Goal: Find specific page/section: Find specific page/section

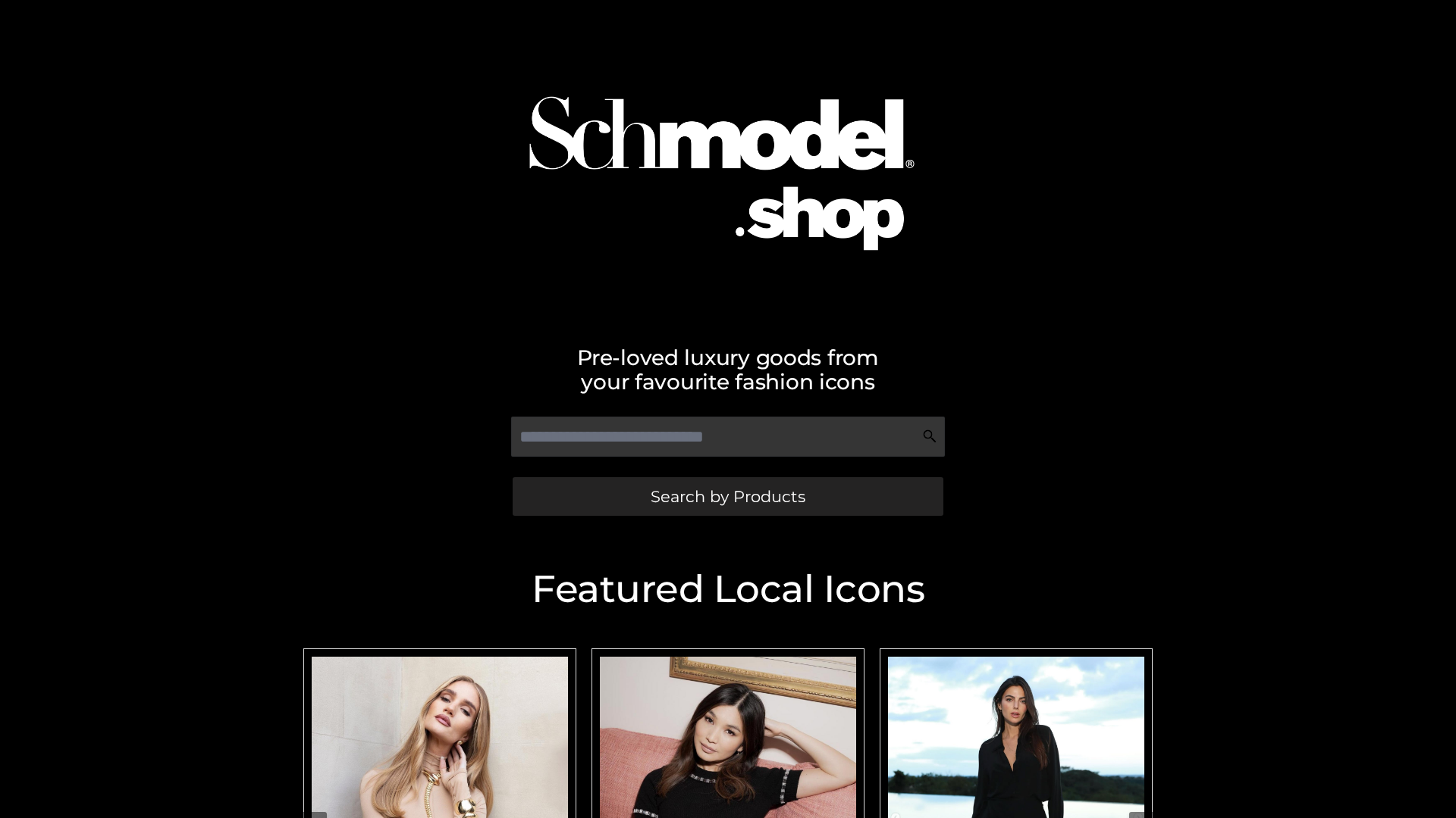
click at [727, 496] on span "Search by Products" at bounding box center [728, 496] width 155 height 16
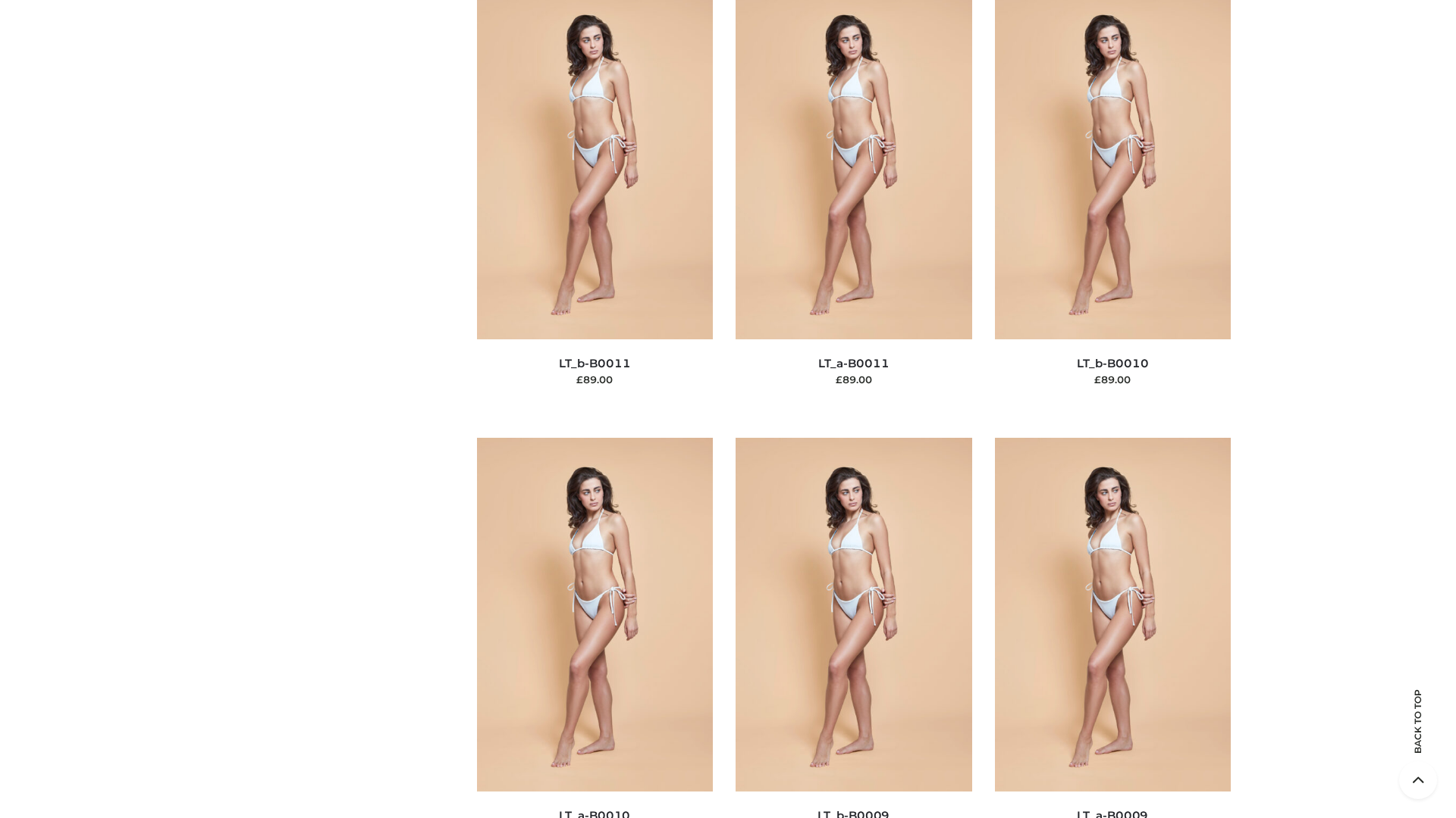
scroll to position [6806, 0]
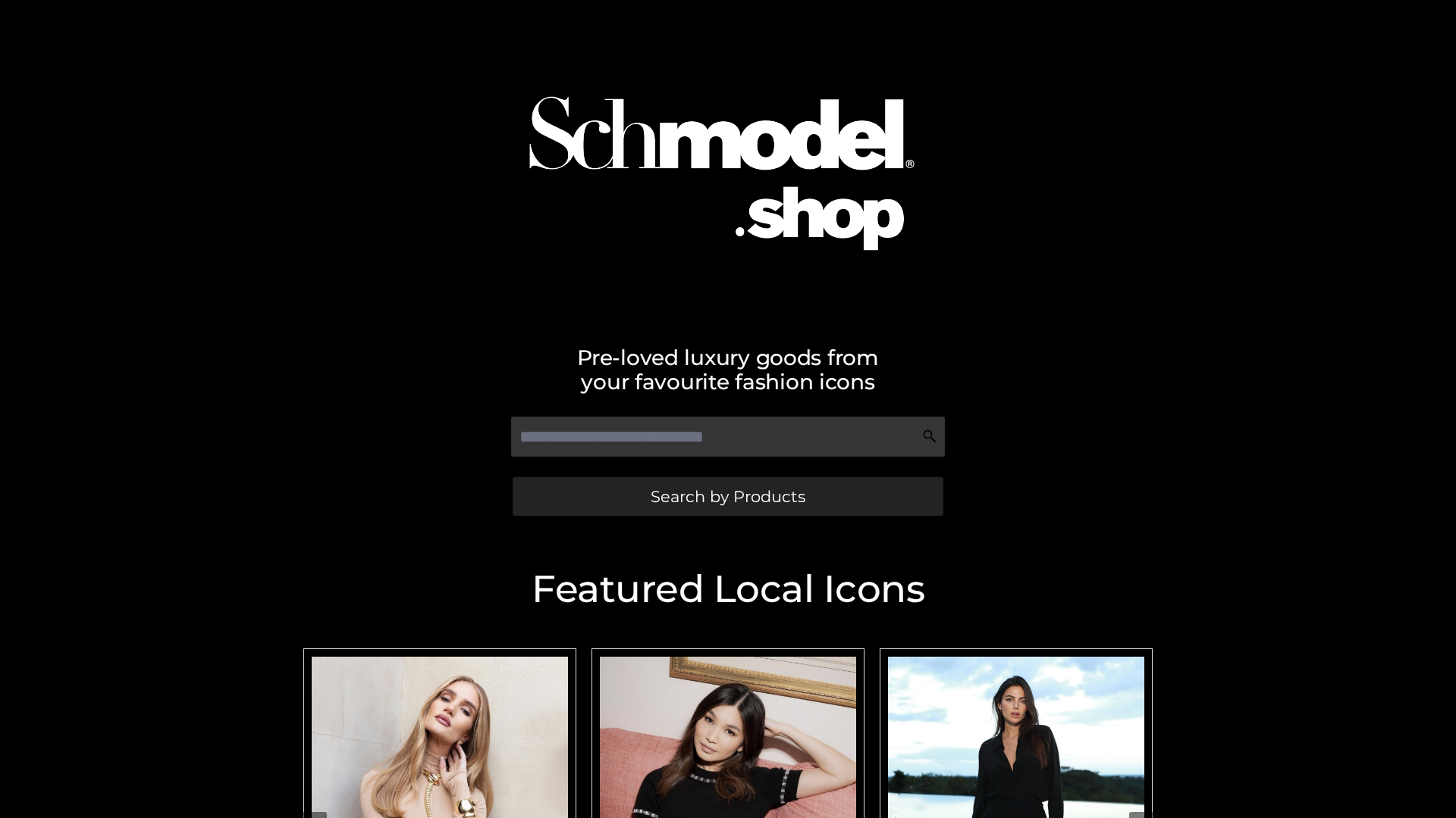
click at [727, 496] on span "Search by Products" at bounding box center [728, 496] width 155 height 16
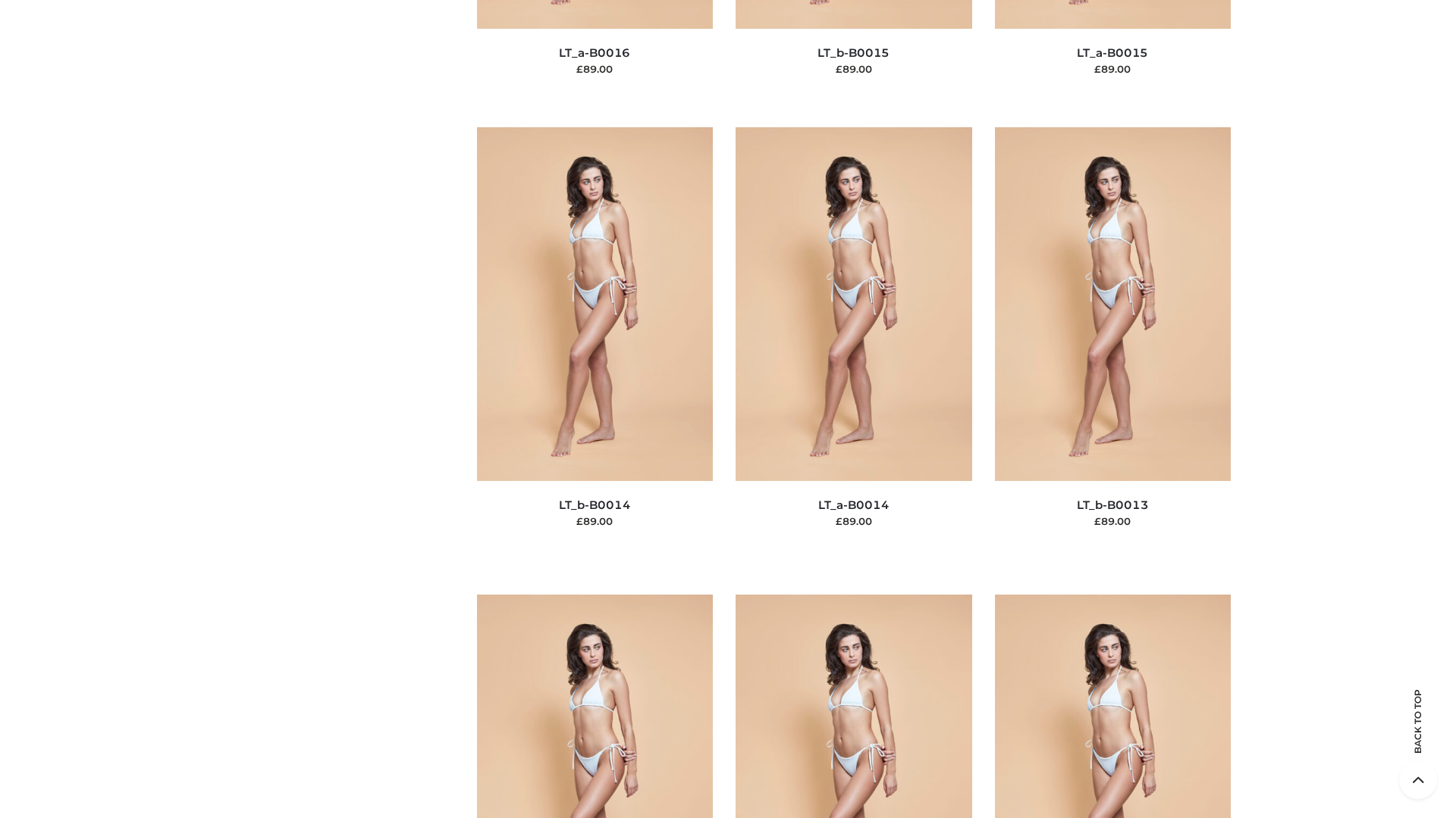
scroll to position [5389, 0]
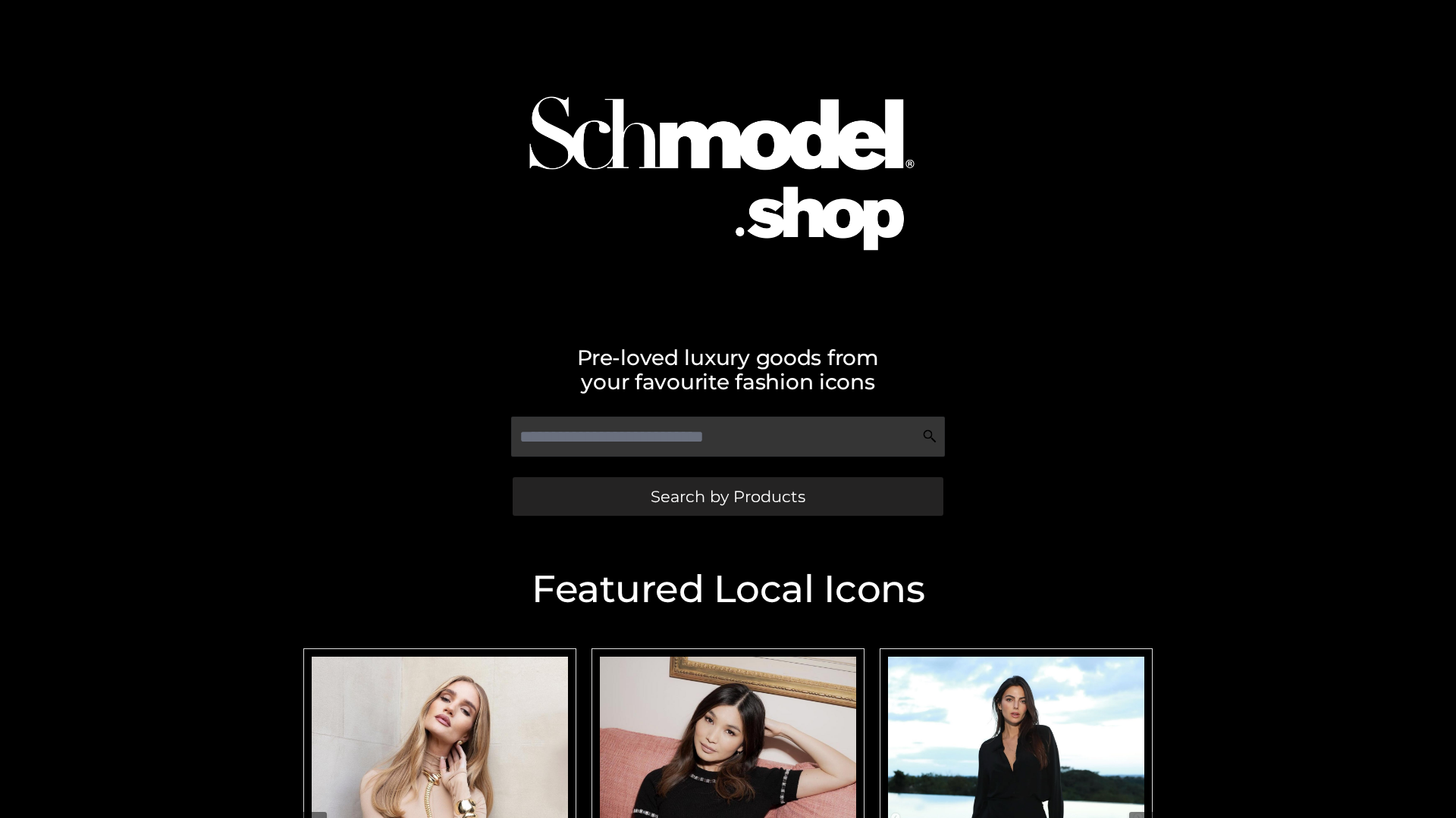
click at [727, 496] on span "Search by Products" at bounding box center [728, 496] width 155 height 16
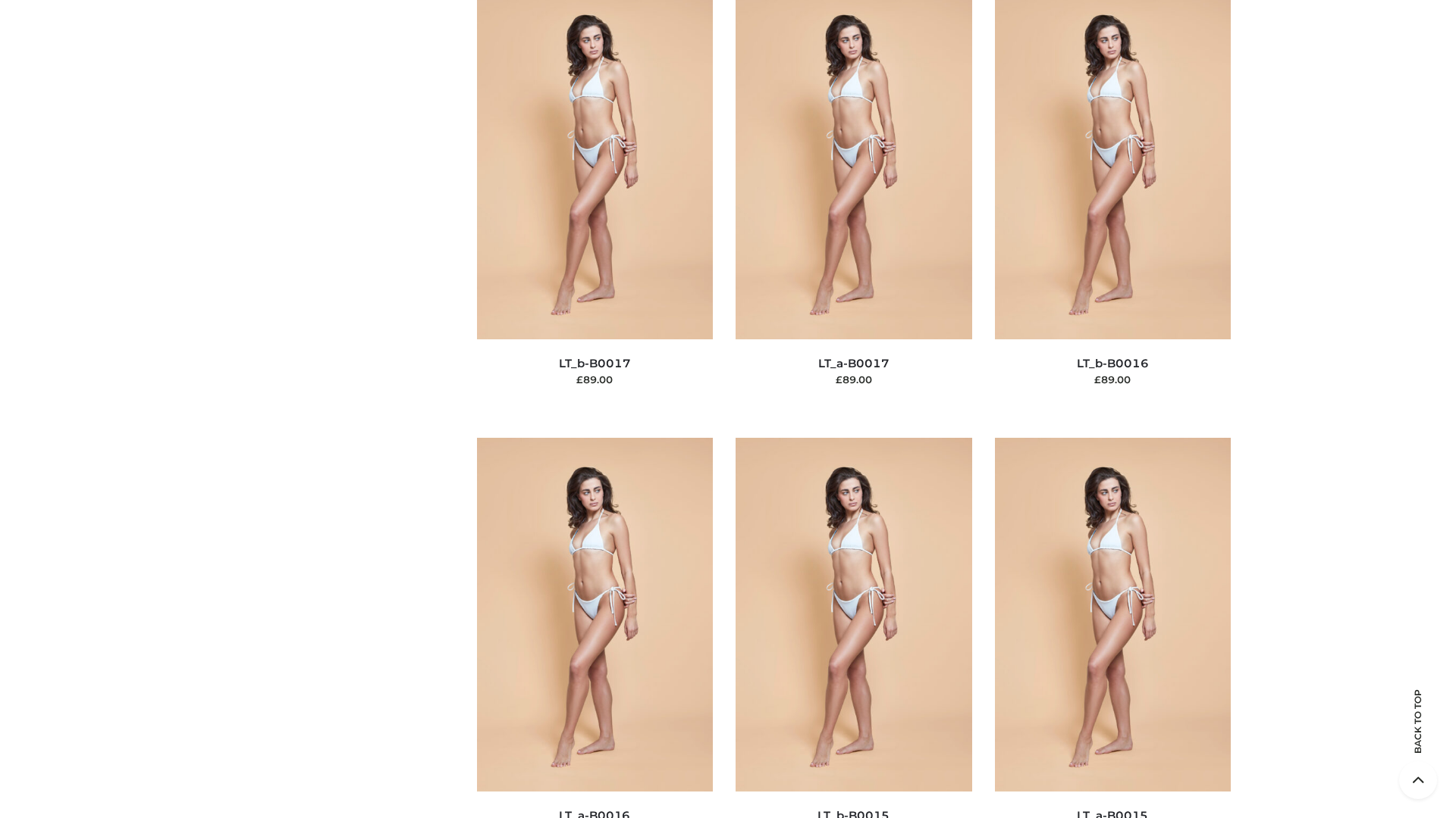
scroll to position [4980, 0]
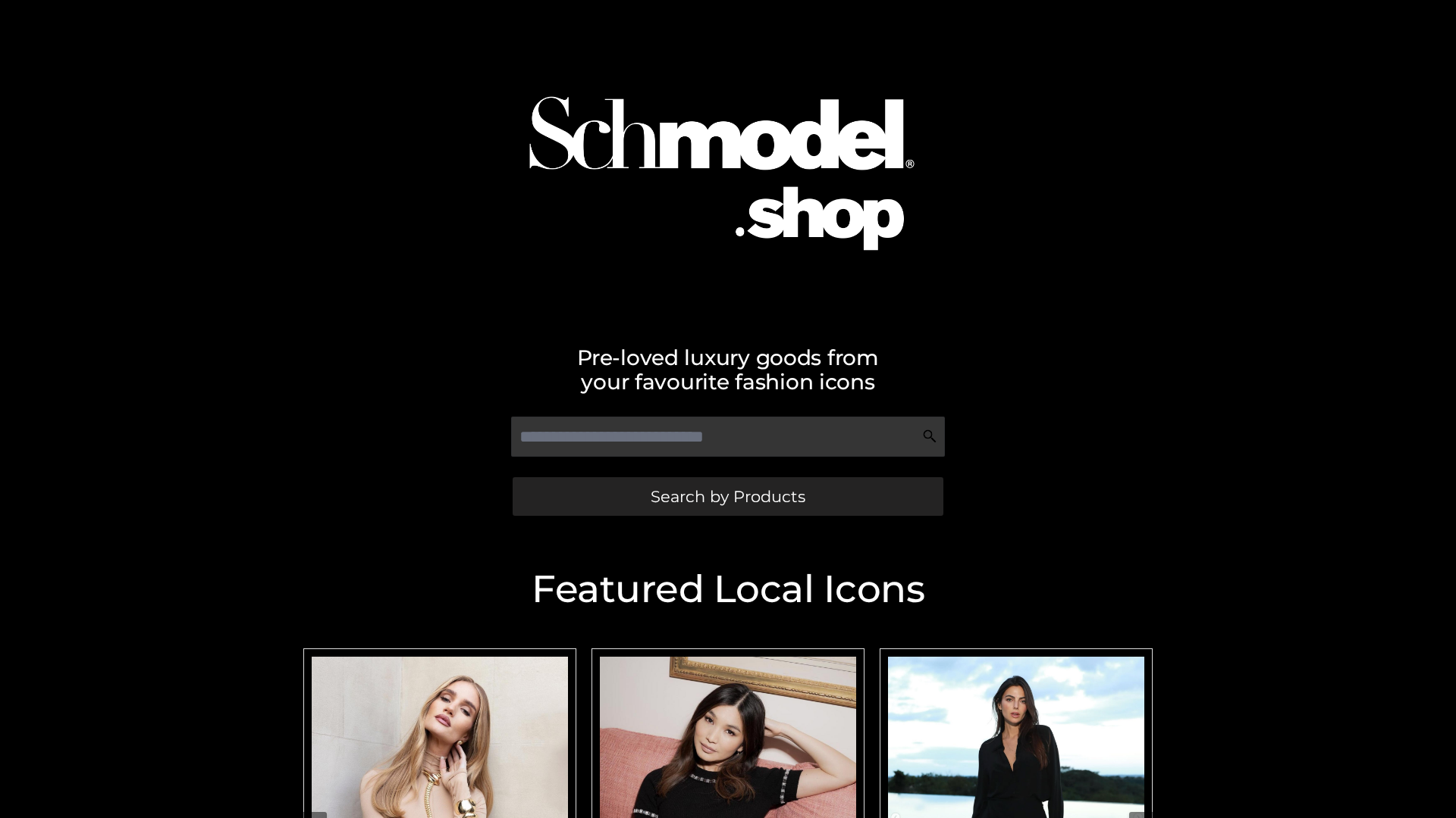
click at [727, 496] on span "Search by Products" at bounding box center [728, 496] width 155 height 16
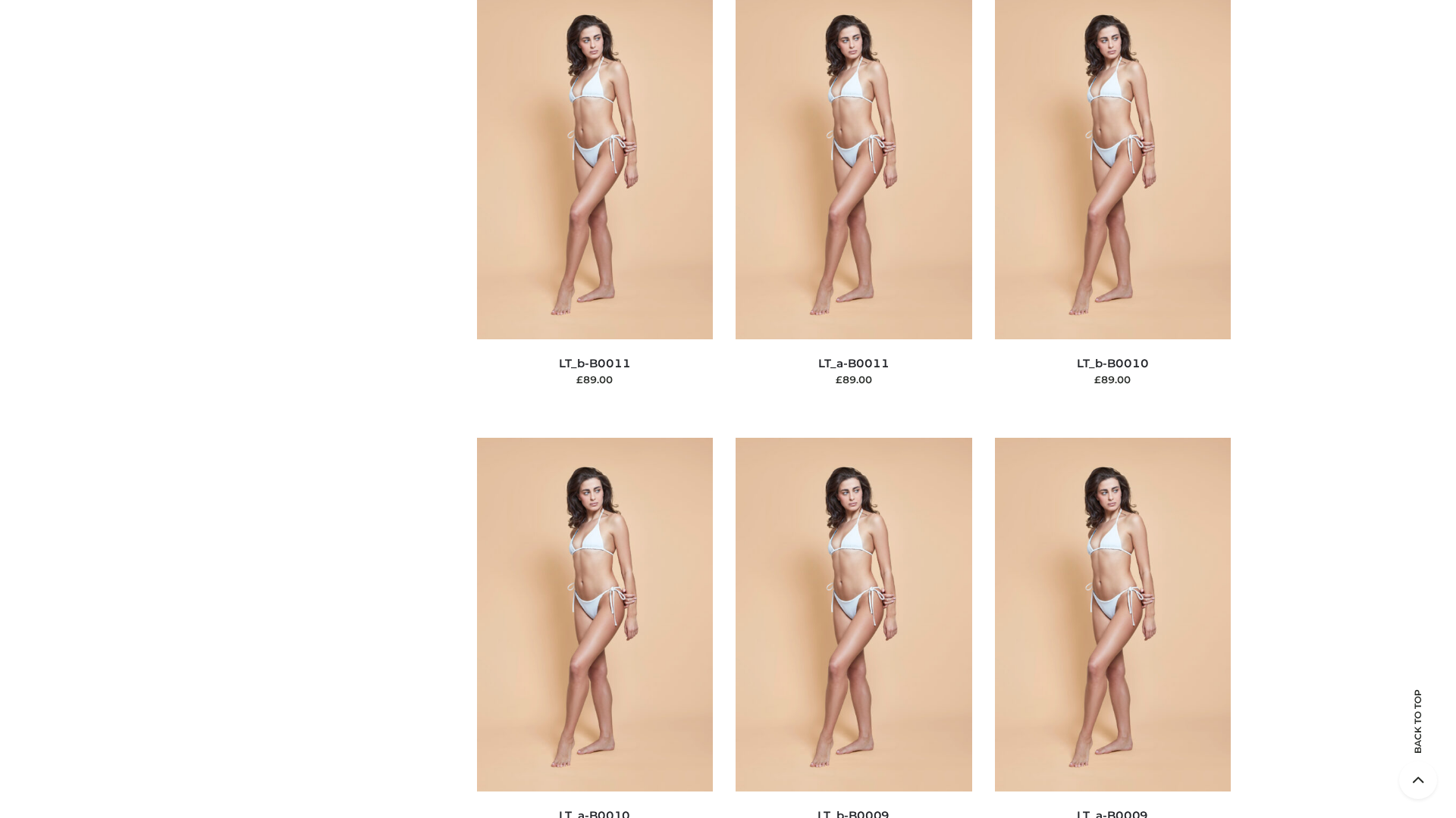
scroll to position [6806, 0]
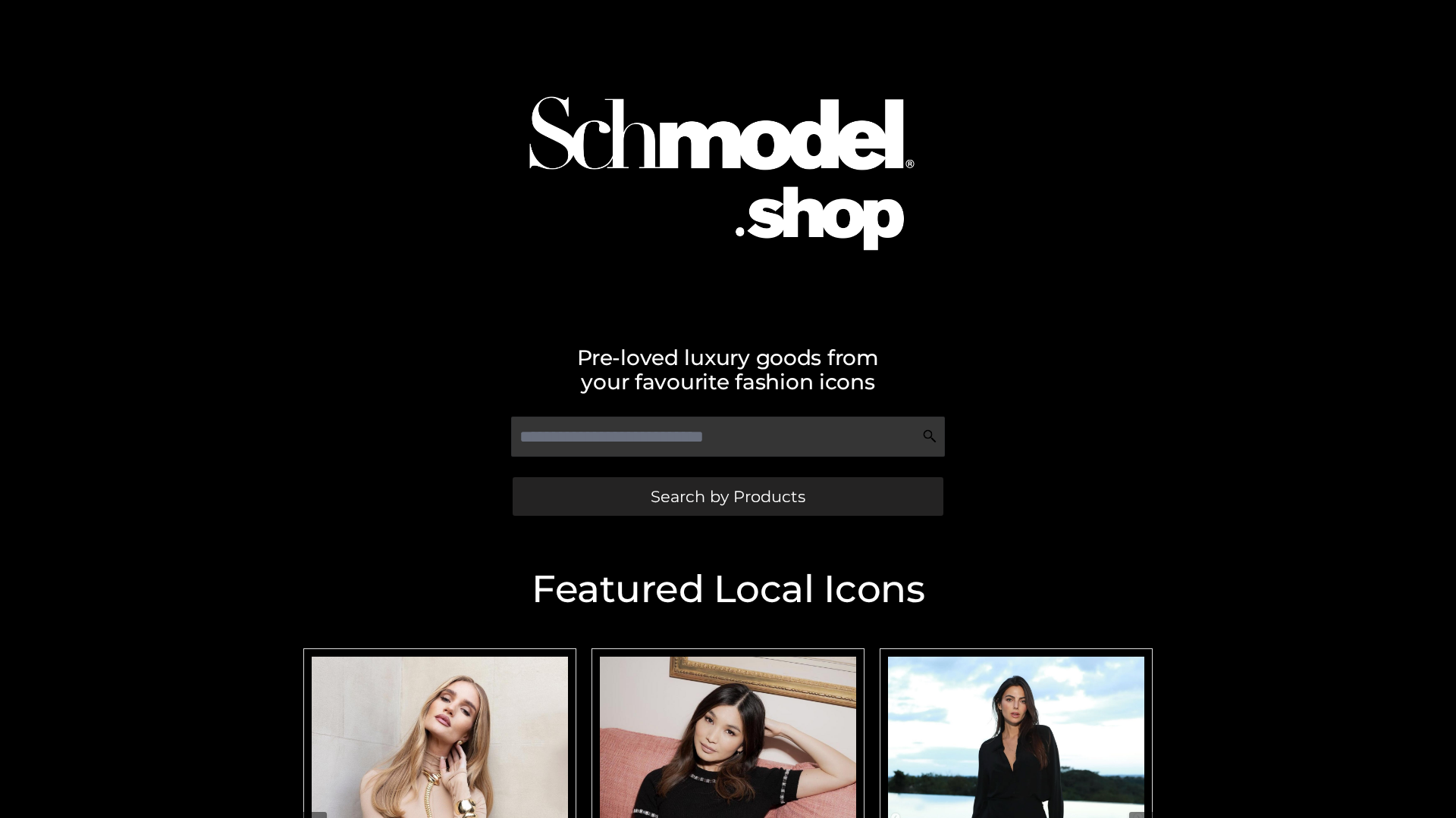
click at [727, 496] on span "Search by Products" at bounding box center [728, 496] width 155 height 16
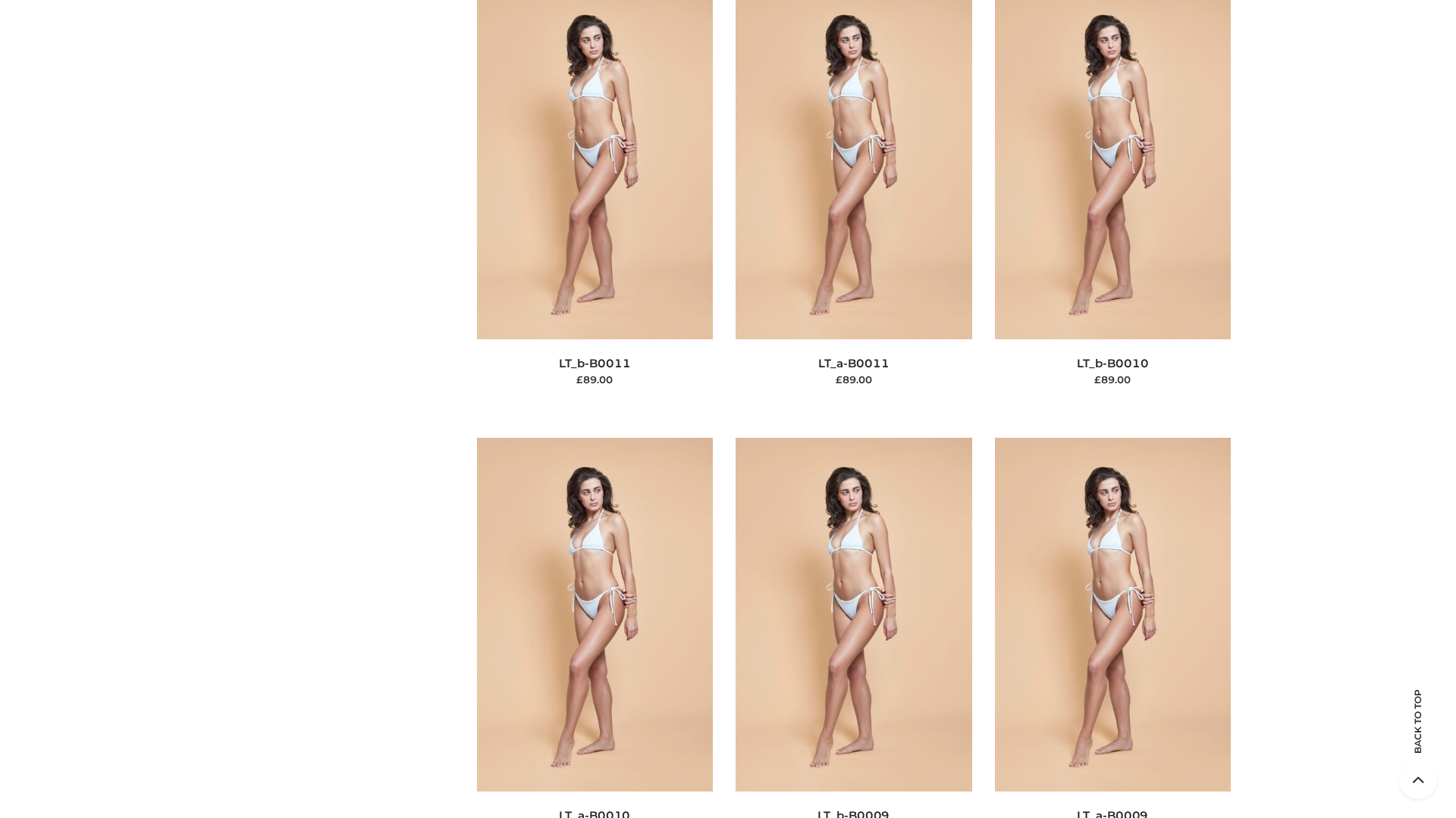
scroll to position [6806, 0]
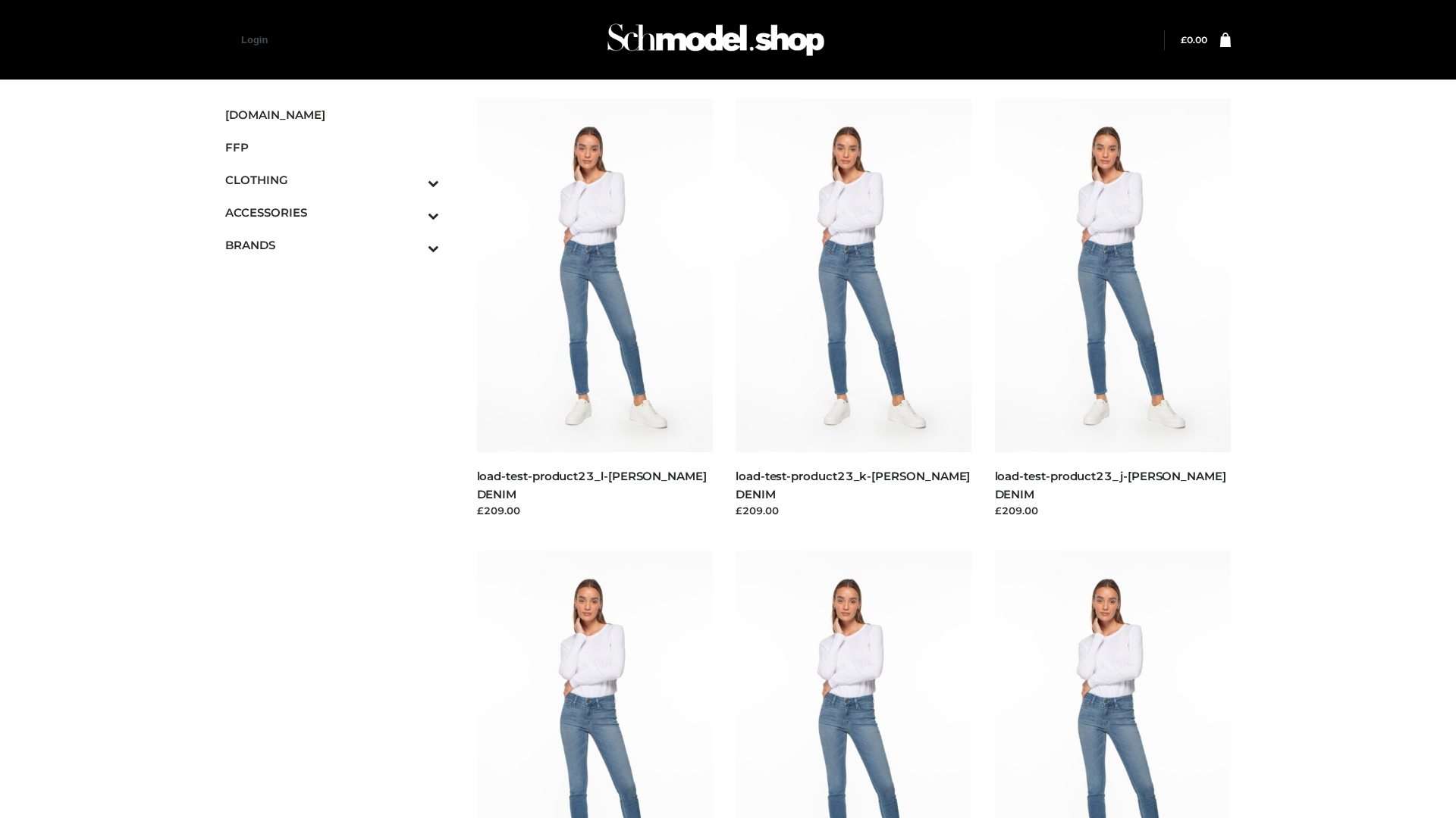
scroll to position [1329, 0]
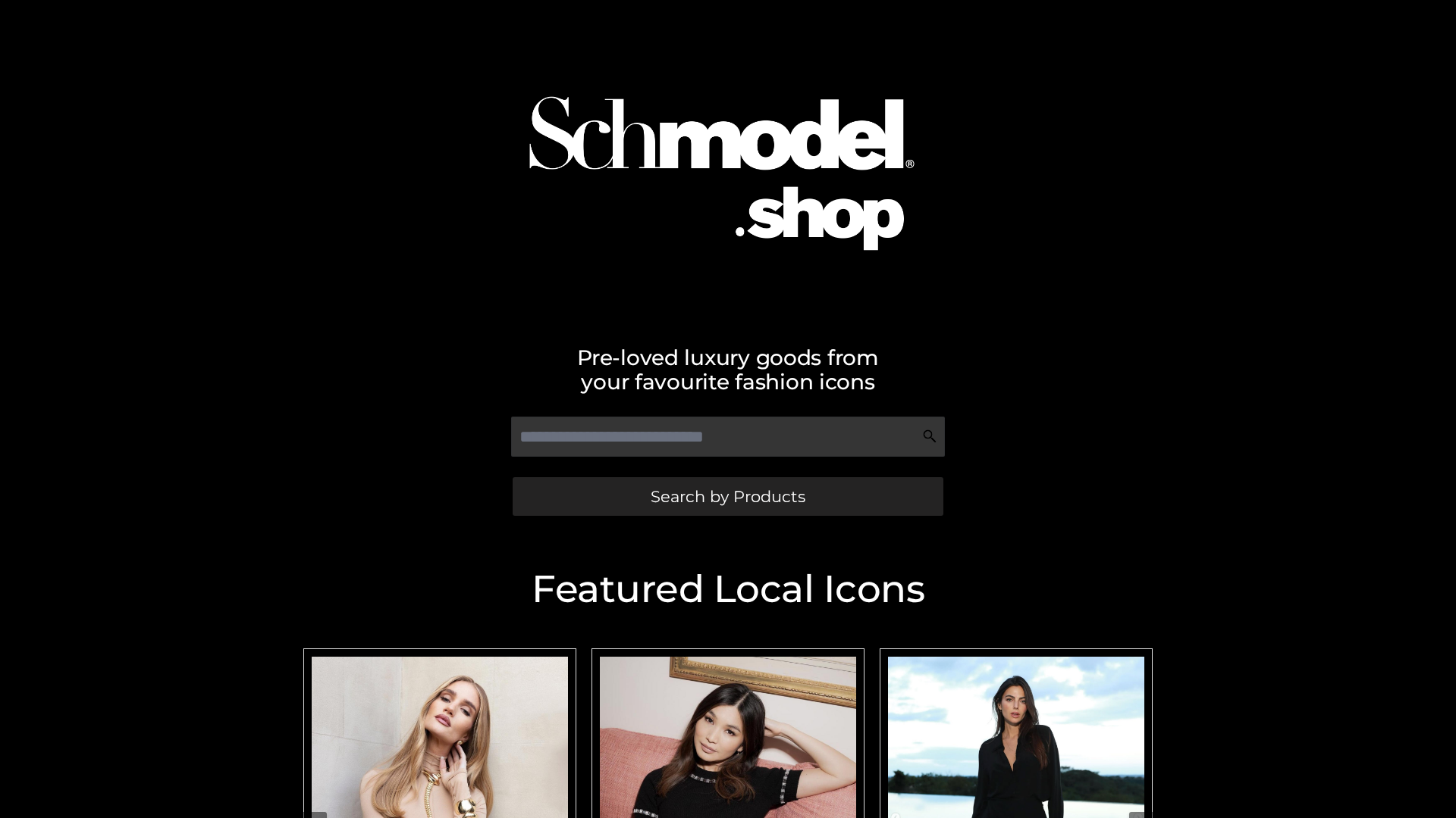
click at [727, 496] on span "Search by Products" at bounding box center [728, 496] width 155 height 16
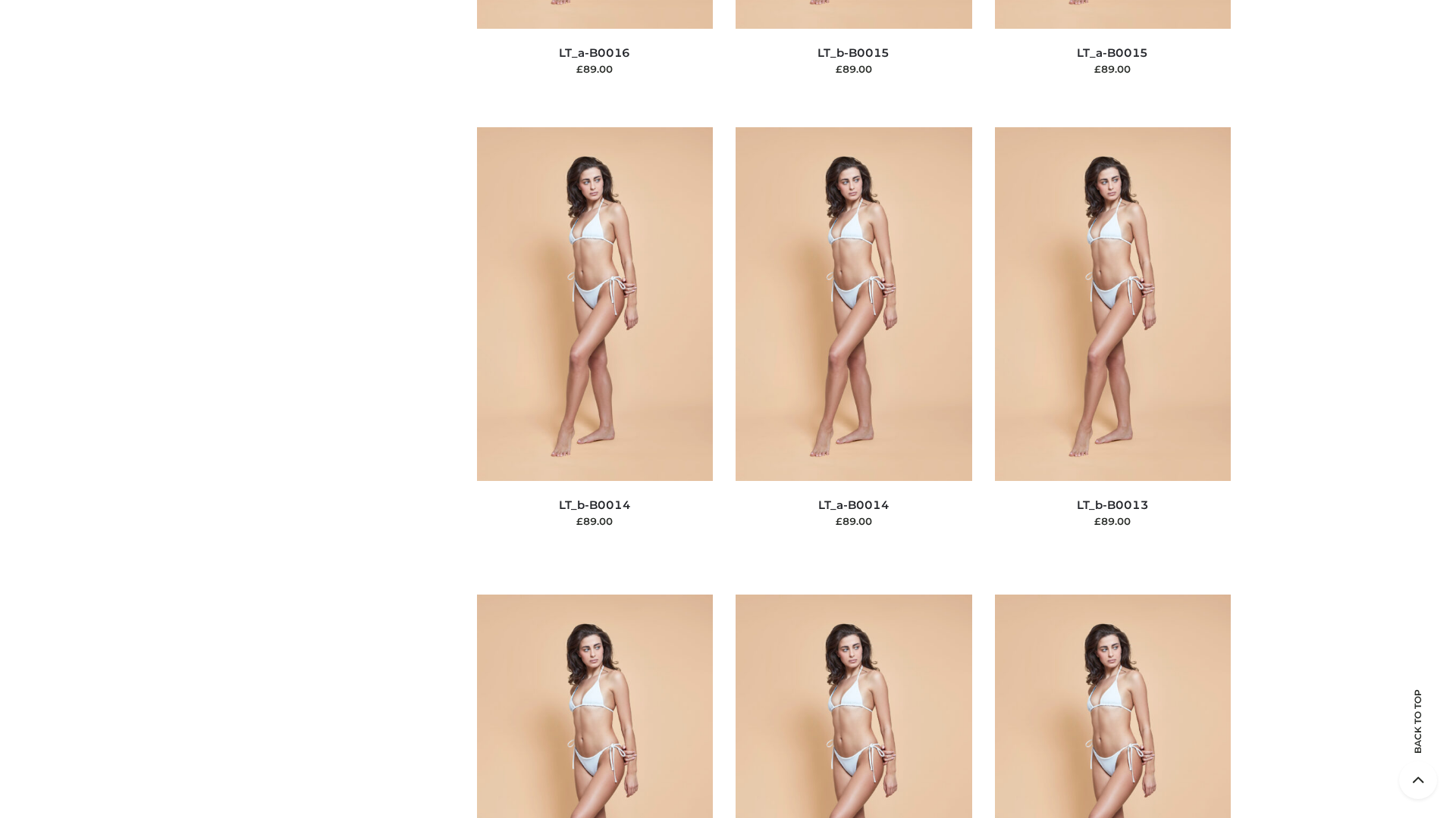
scroll to position [5389, 0]
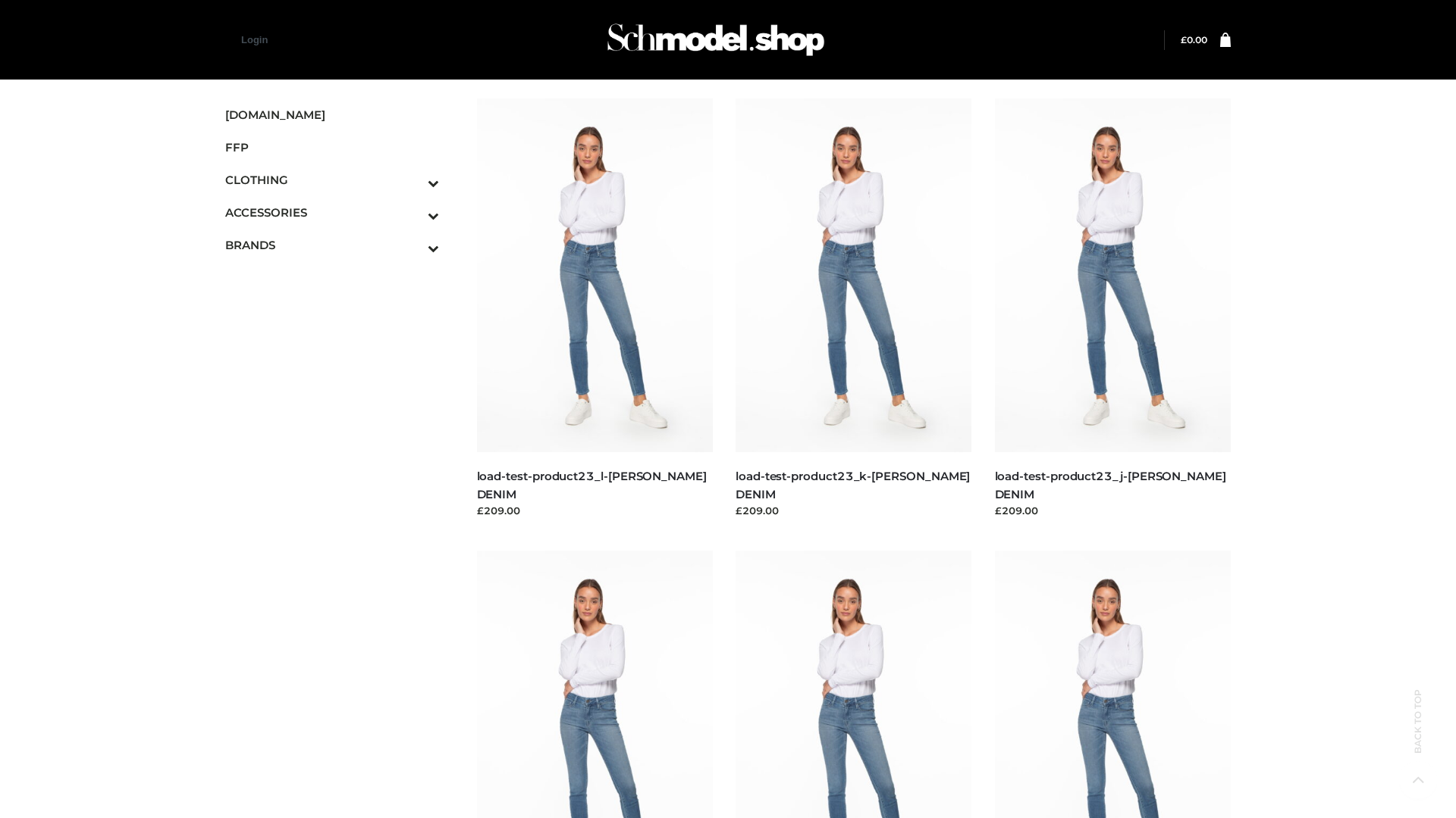
scroll to position [1329, 0]
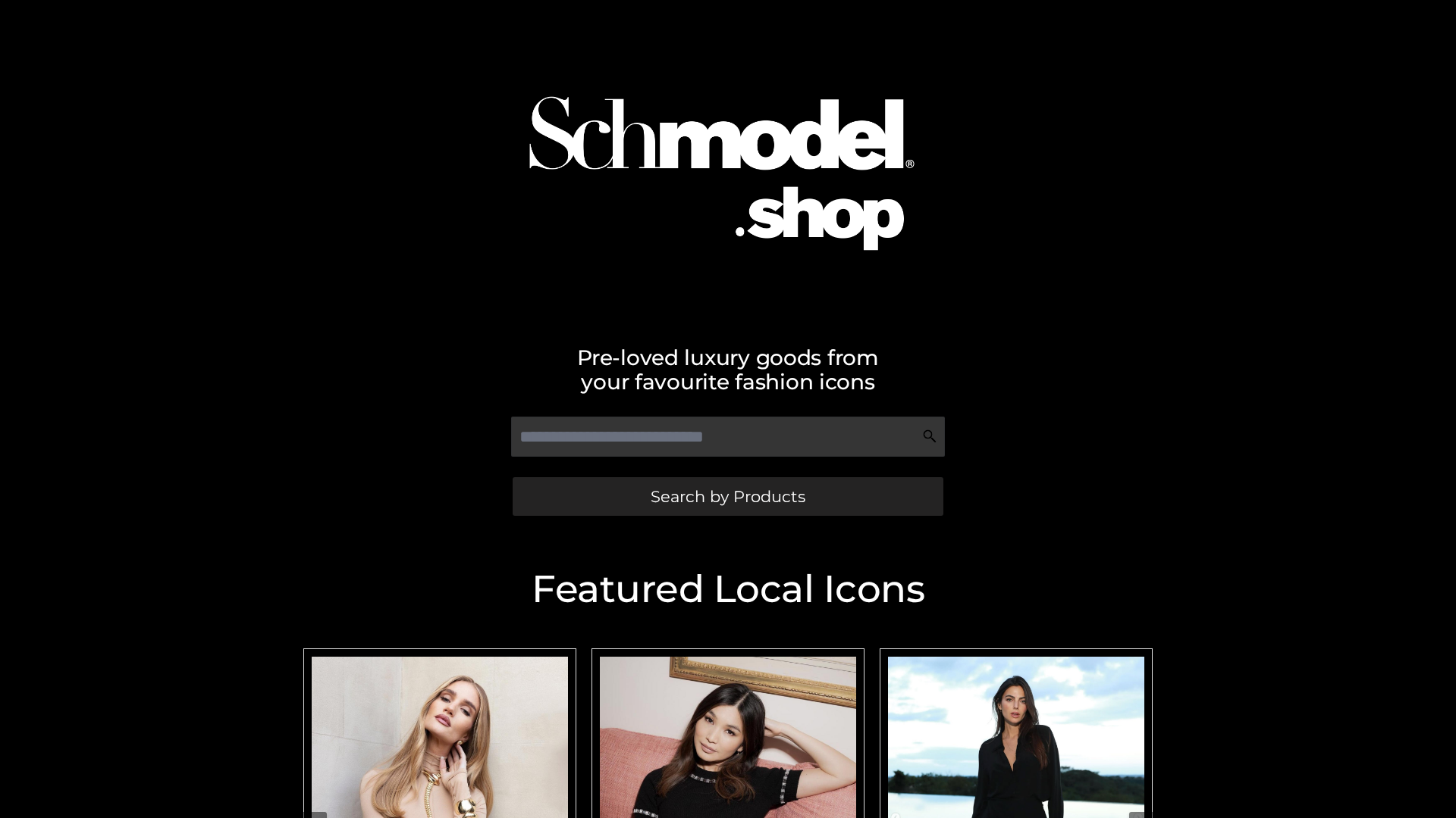
click at [727, 496] on span "Search by Products" at bounding box center [728, 496] width 155 height 16
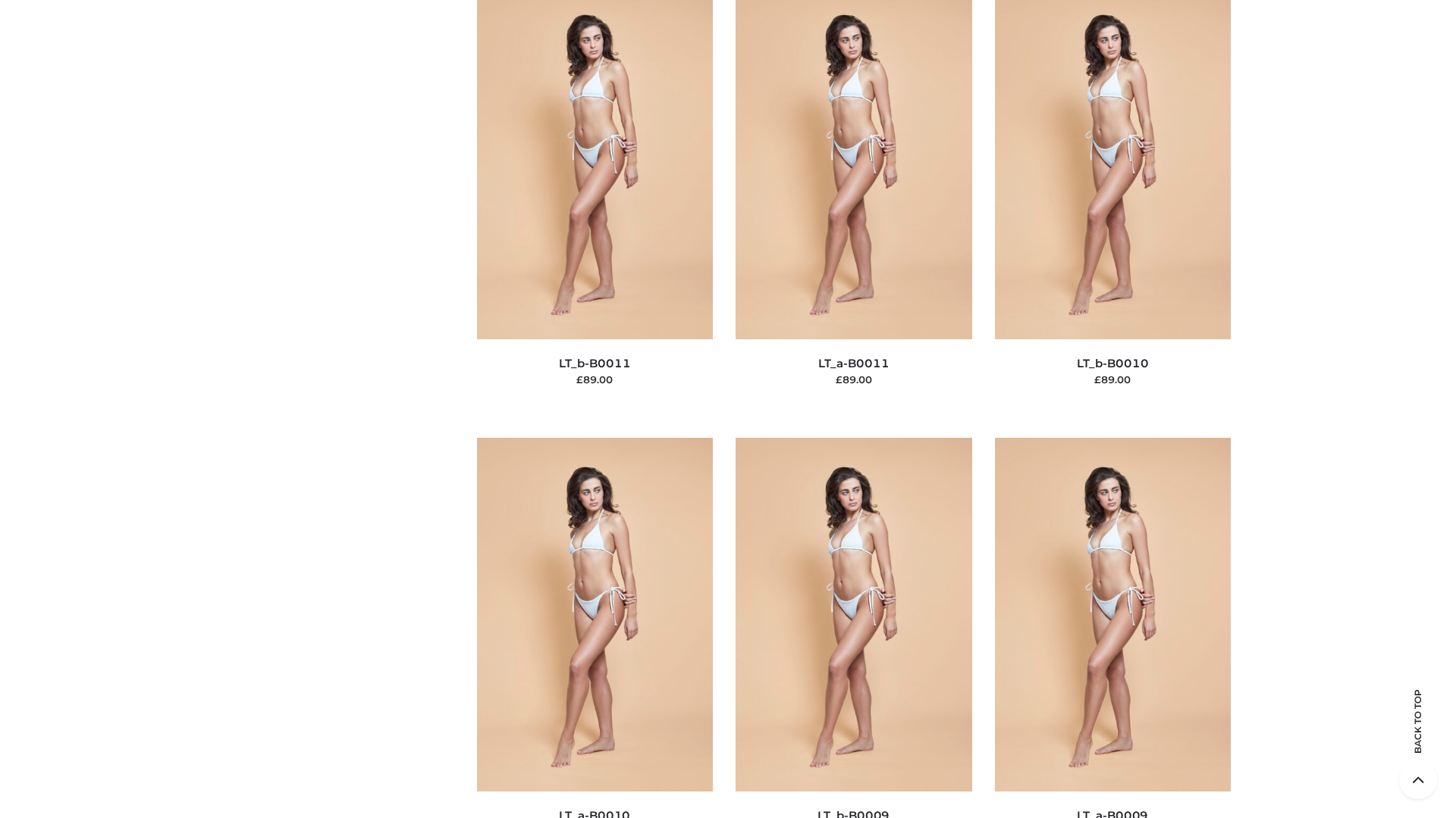
scroll to position [6806, 0]
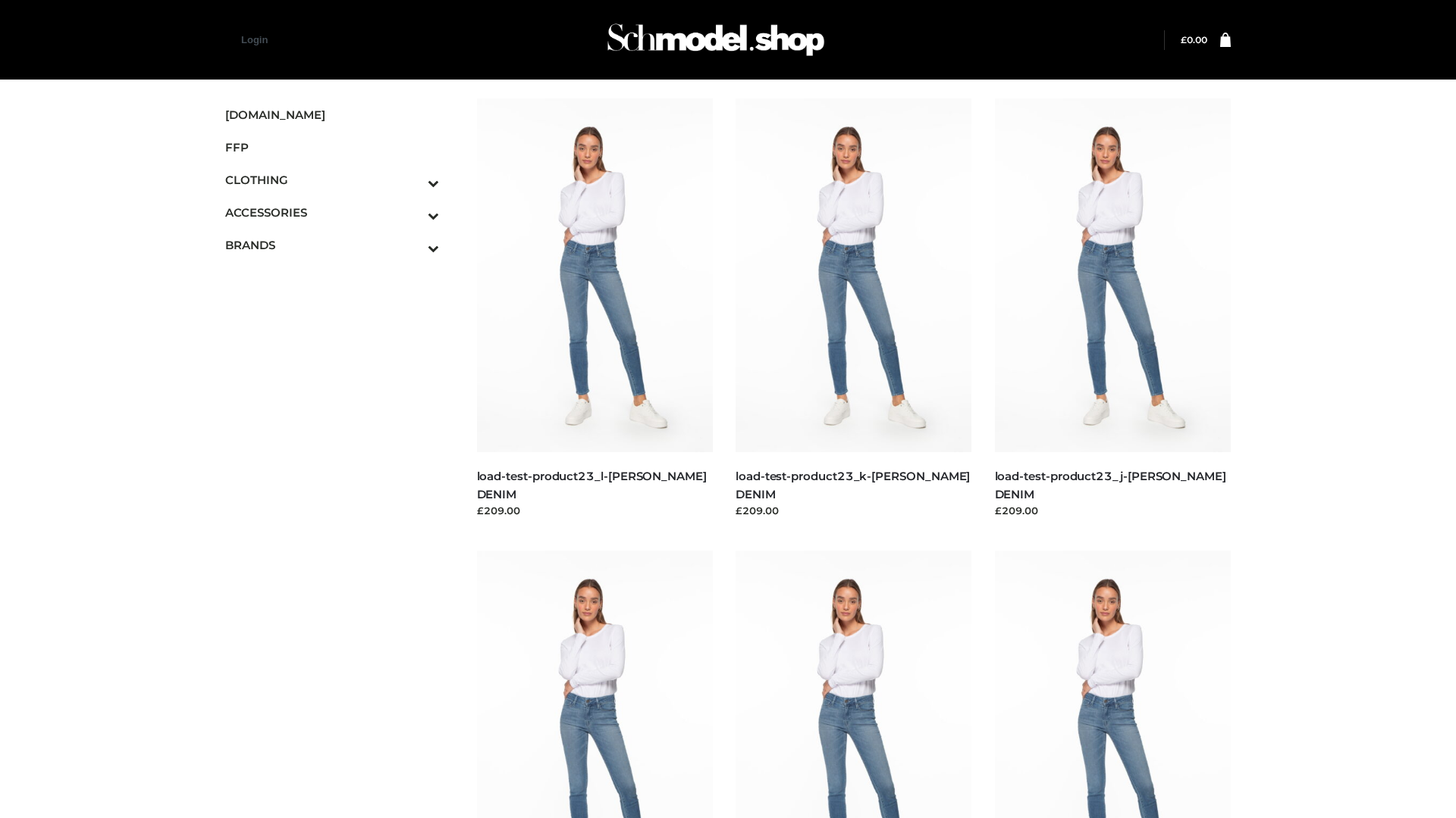
scroll to position [1329, 0]
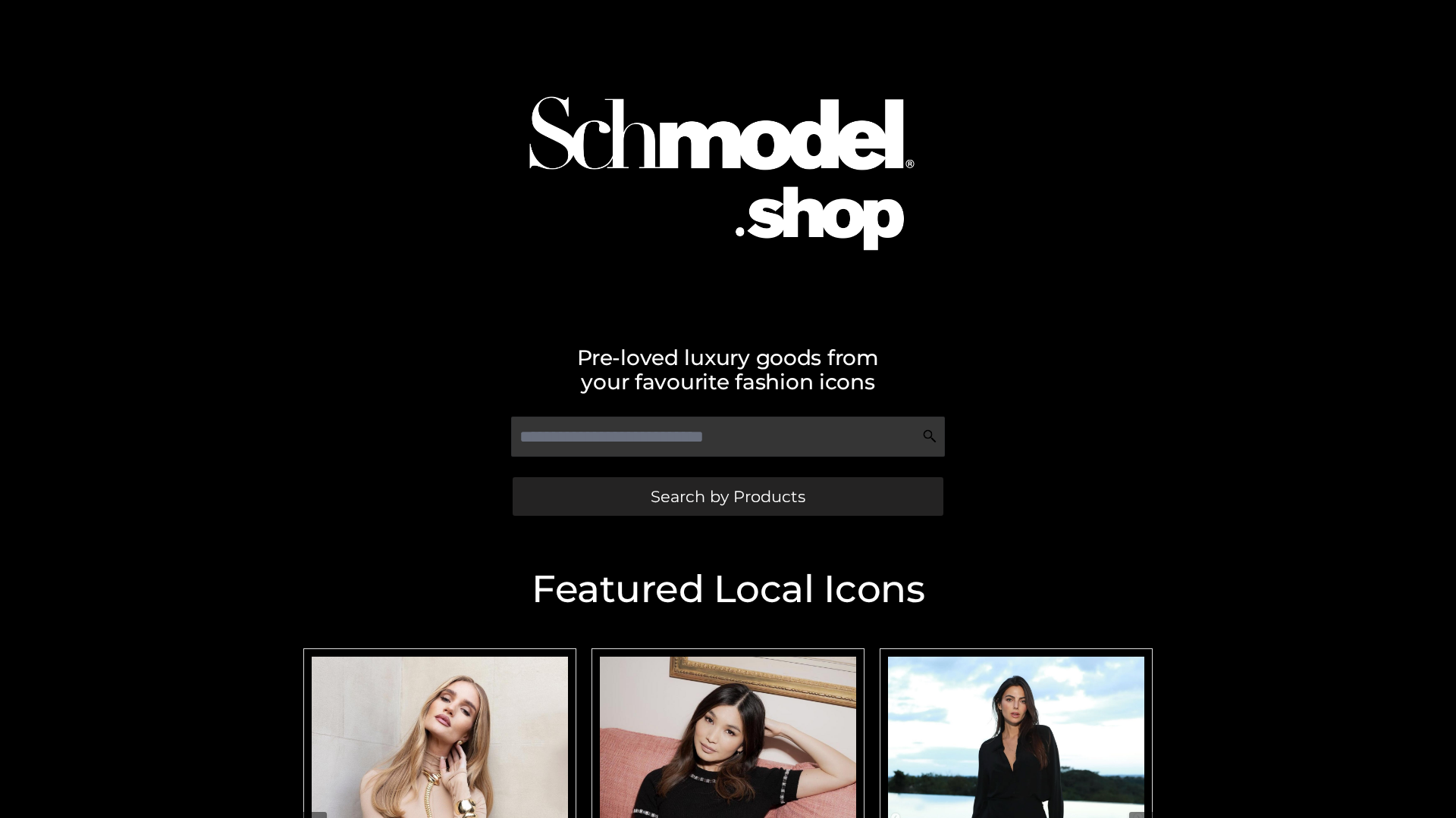
click at [727, 496] on span "Search by Products" at bounding box center [728, 496] width 155 height 16
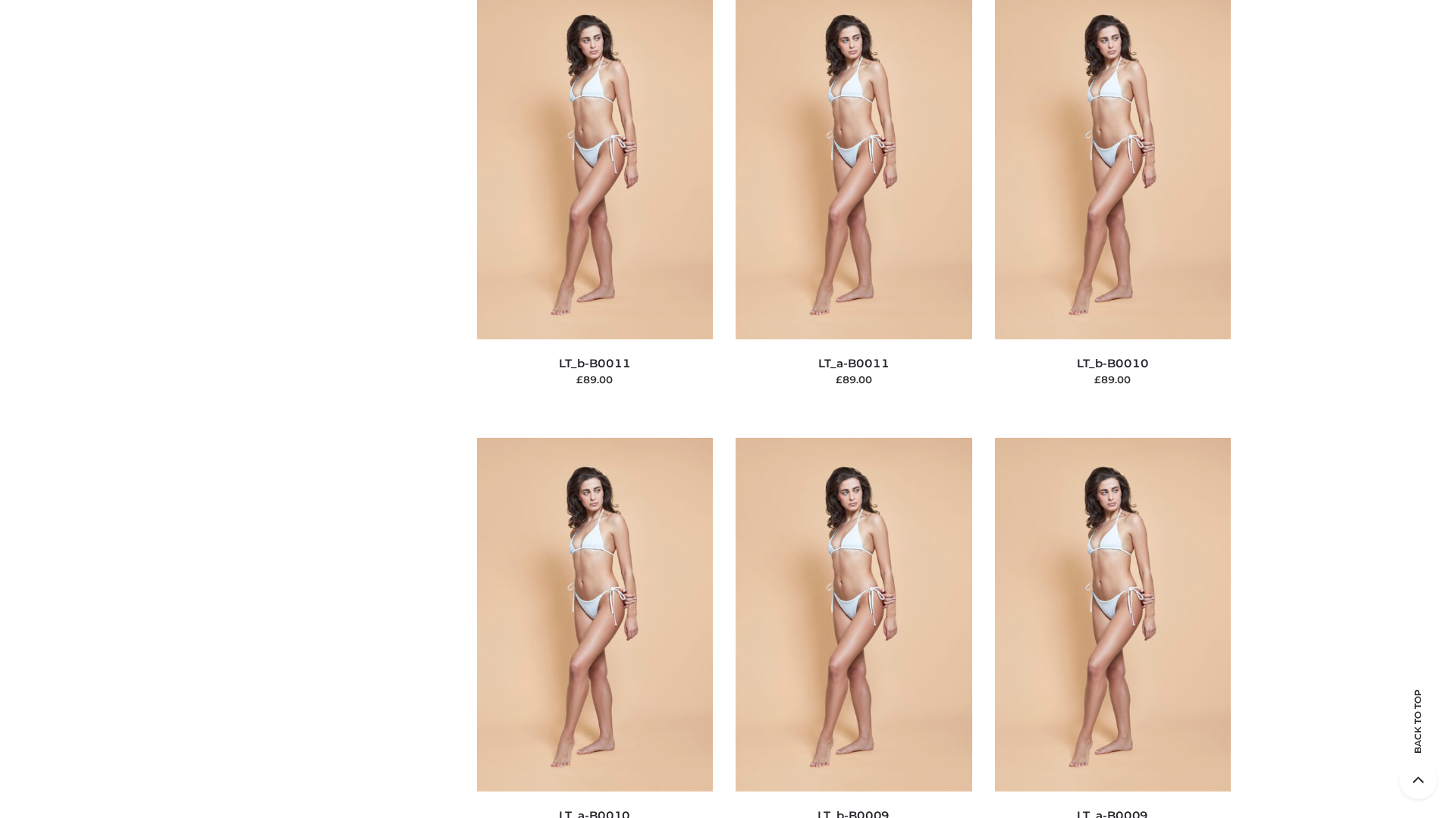
scroll to position [6806, 0]
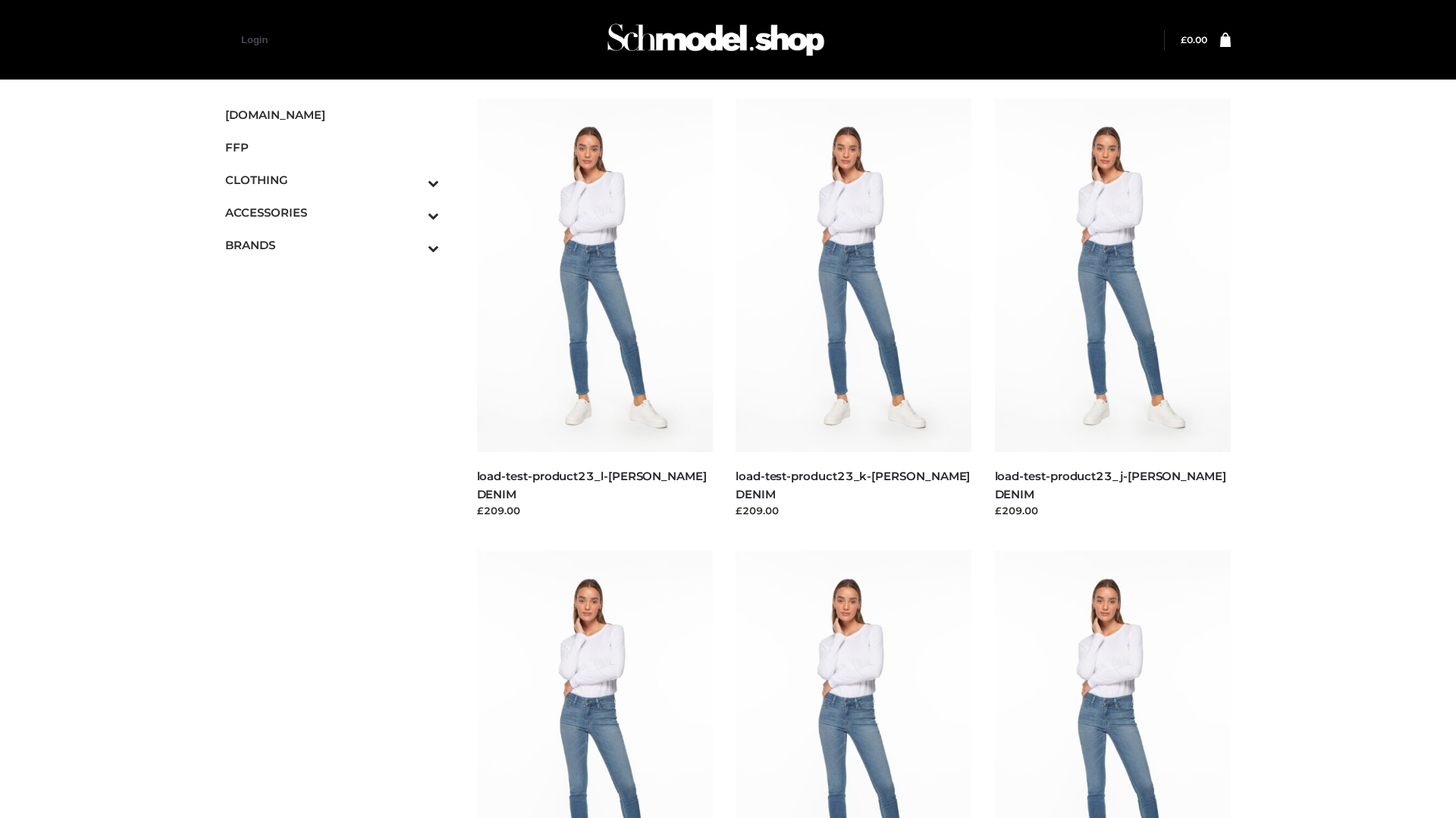
scroll to position [1329, 0]
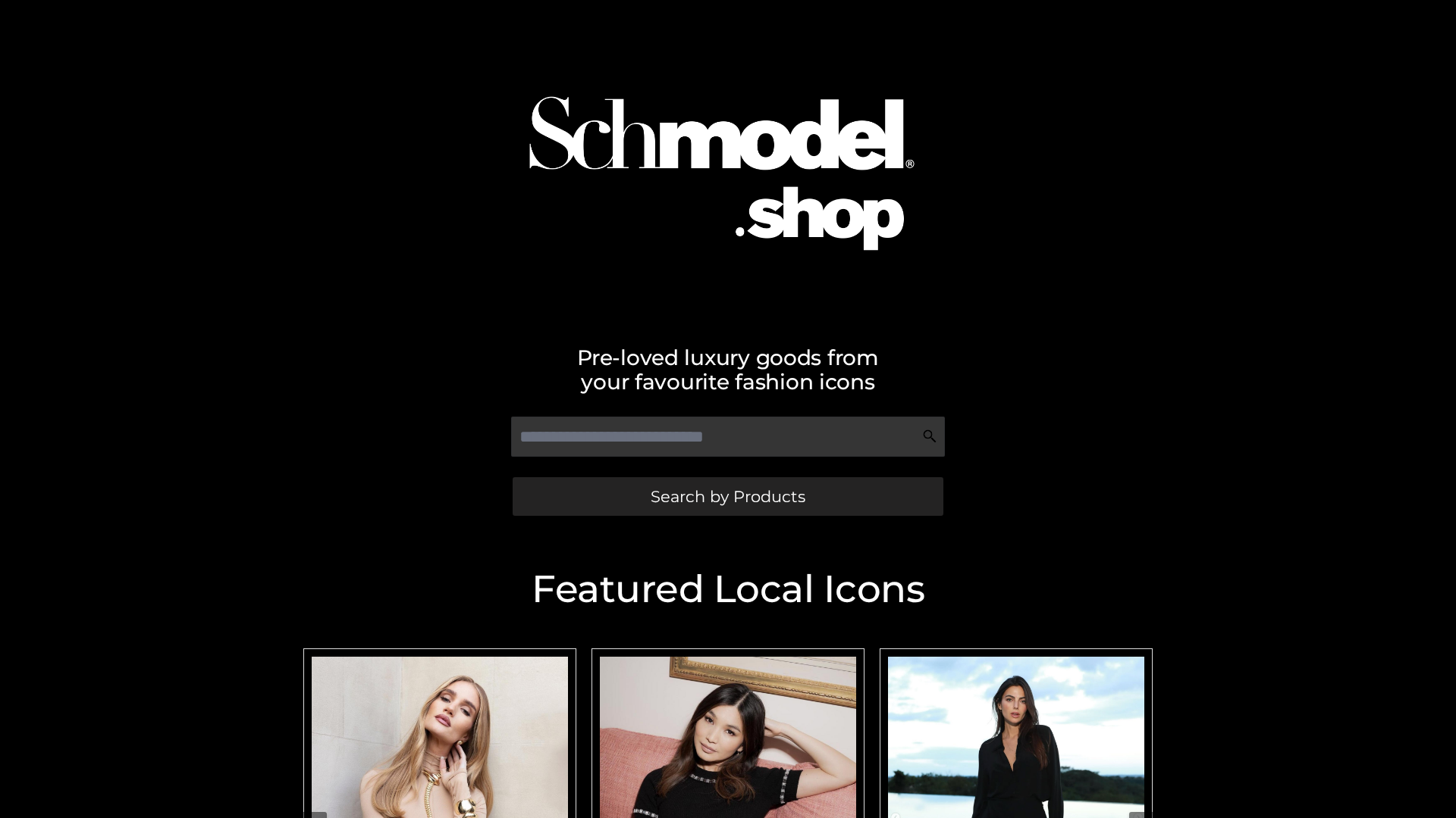
click at [727, 496] on span "Search by Products" at bounding box center [728, 496] width 155 height 16
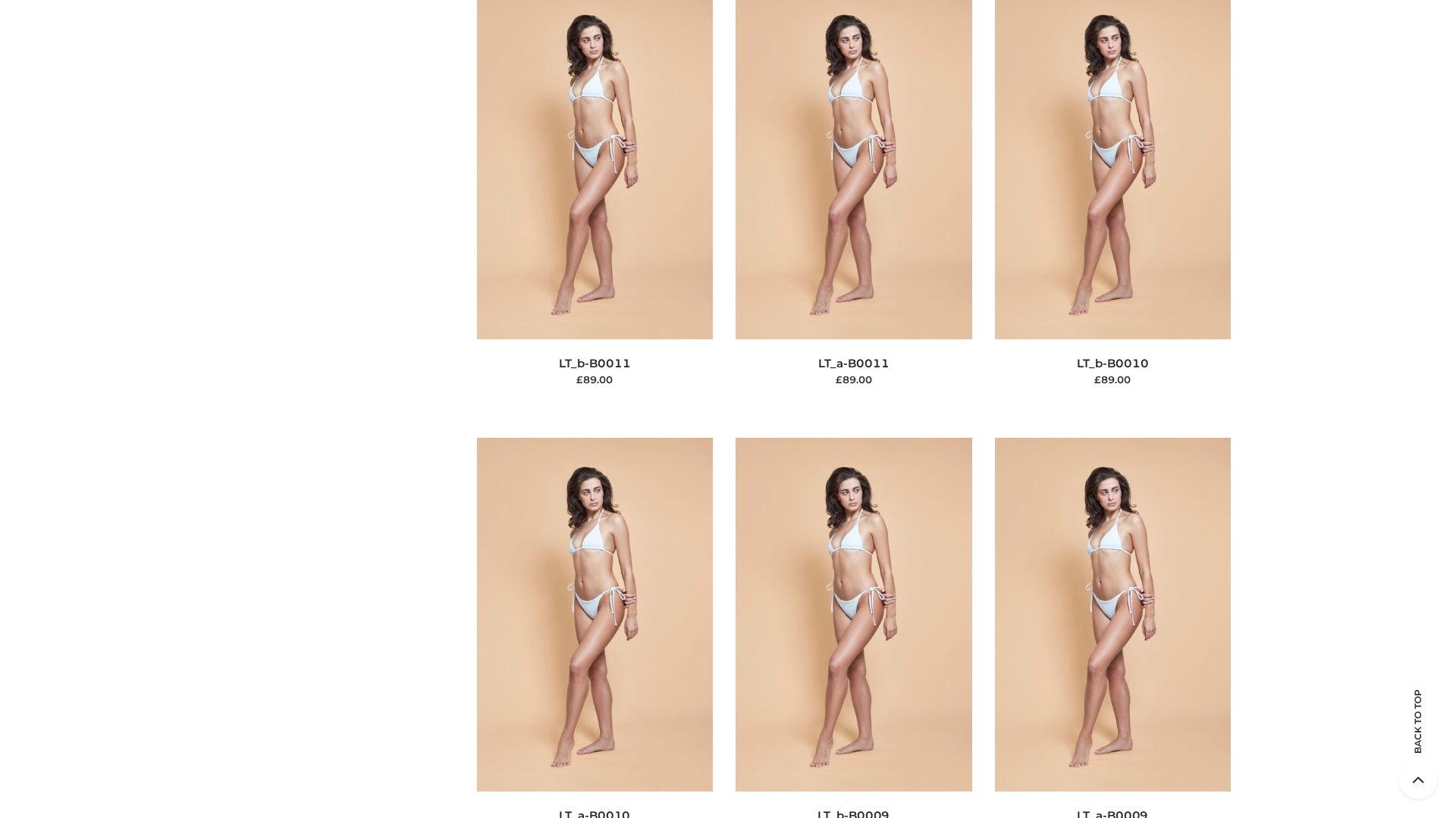
scroll to position [6806, 0]
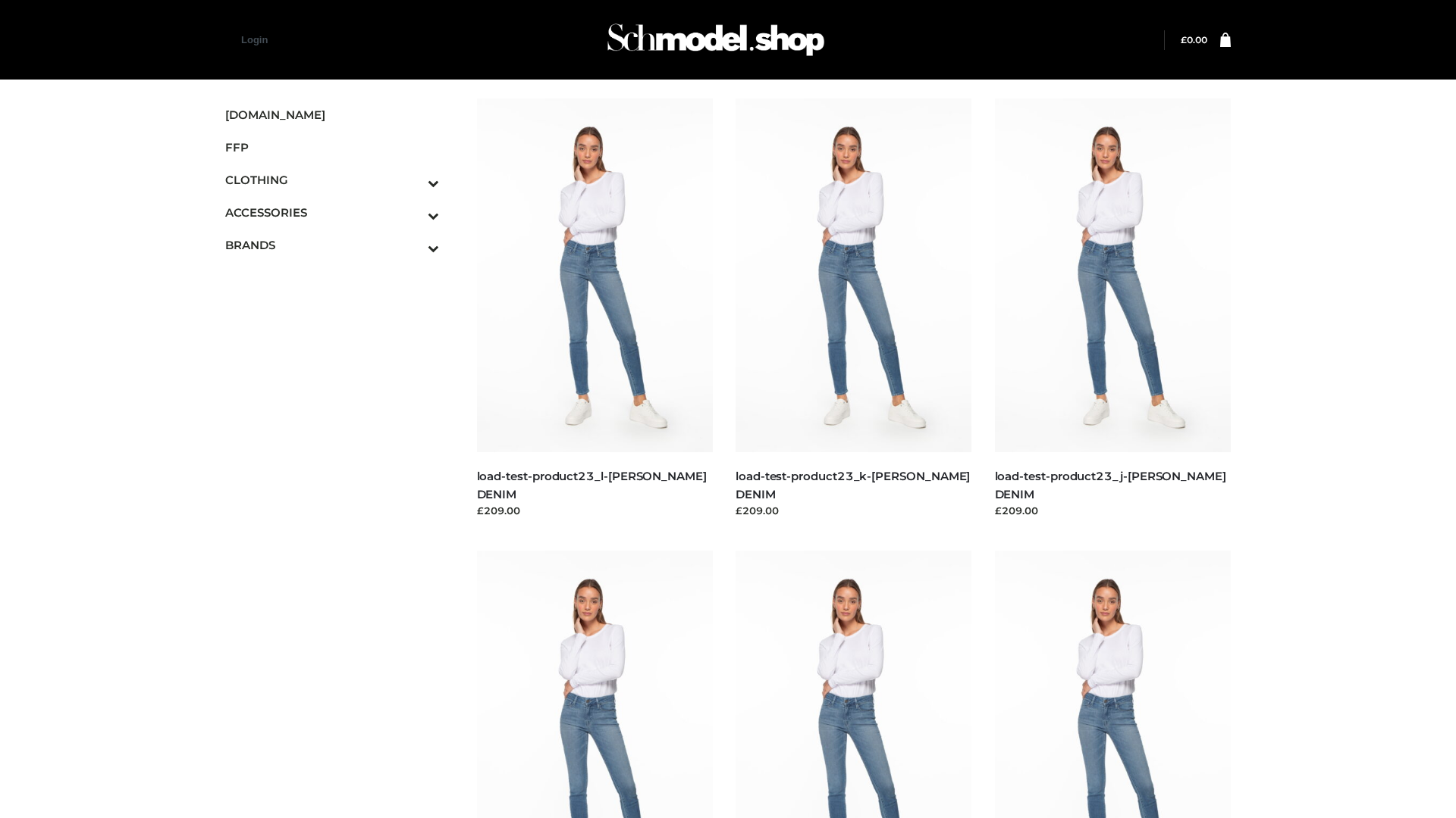
scroll to position [1329, 0]
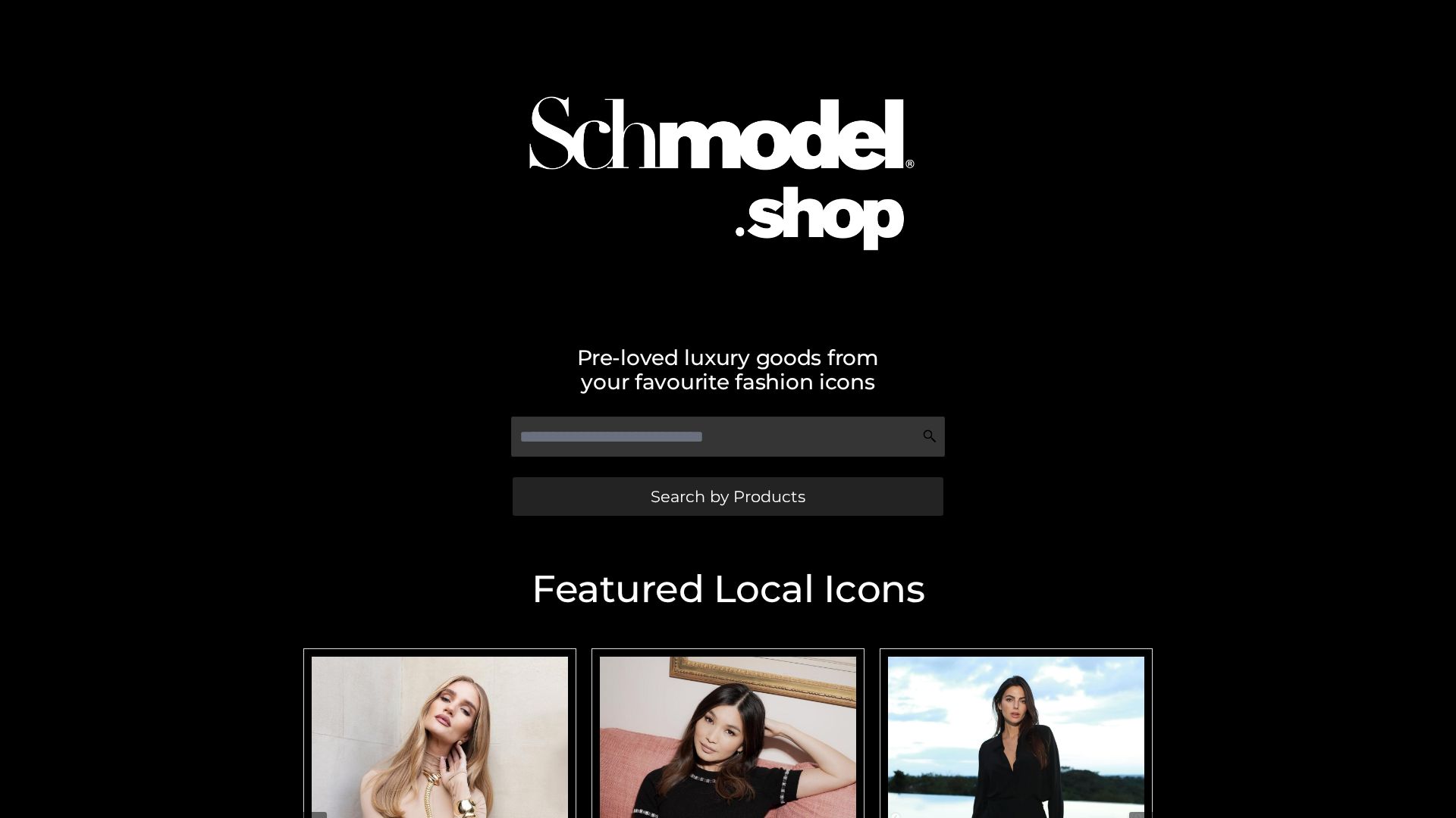
click at [727, 496] on span "Search by Products" at bounding box center [728, 496] width 155 height 16
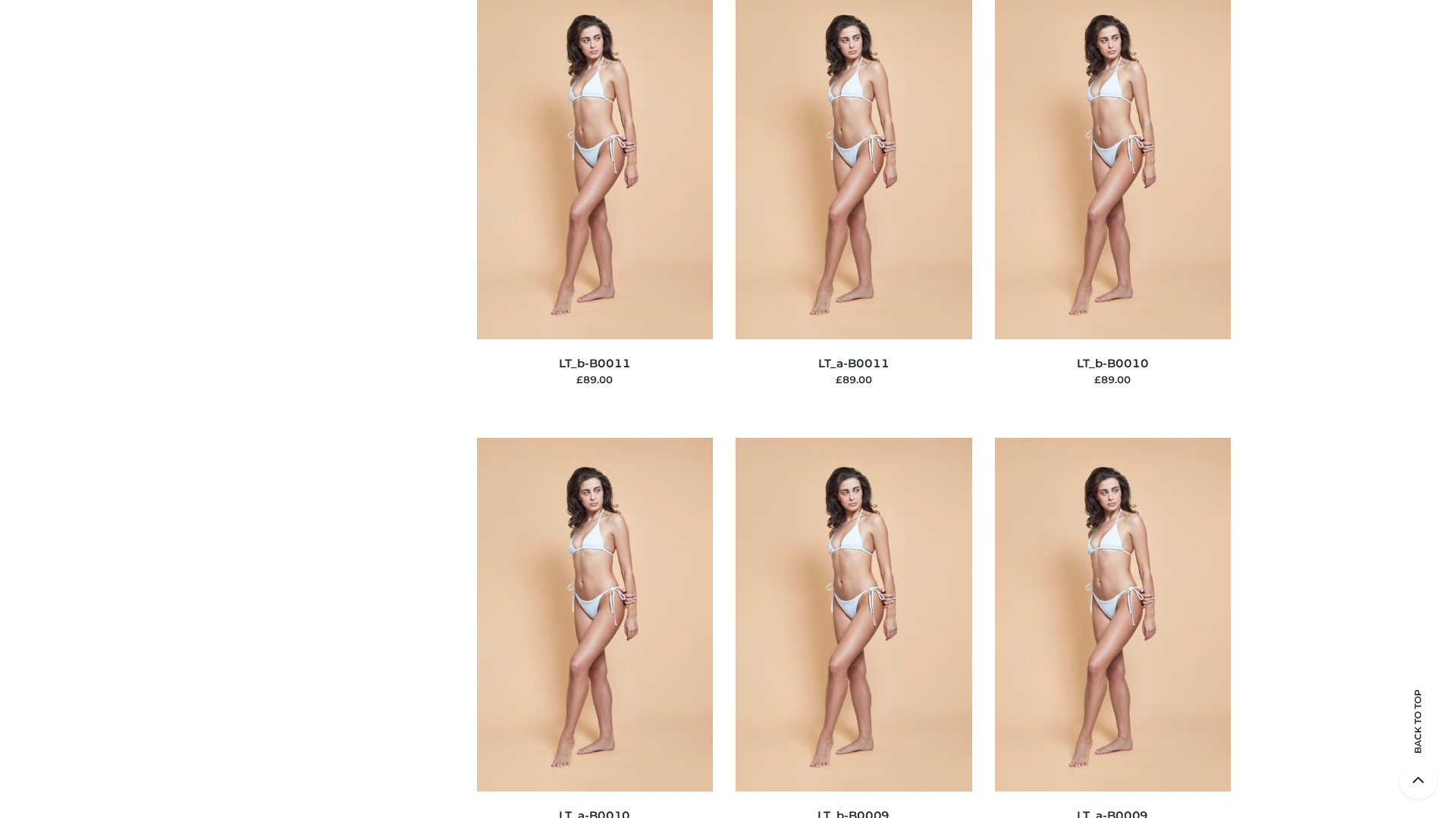
scroll to position [6806, 0]
